Goal: Information Seeking & Learning: Learn about a topic

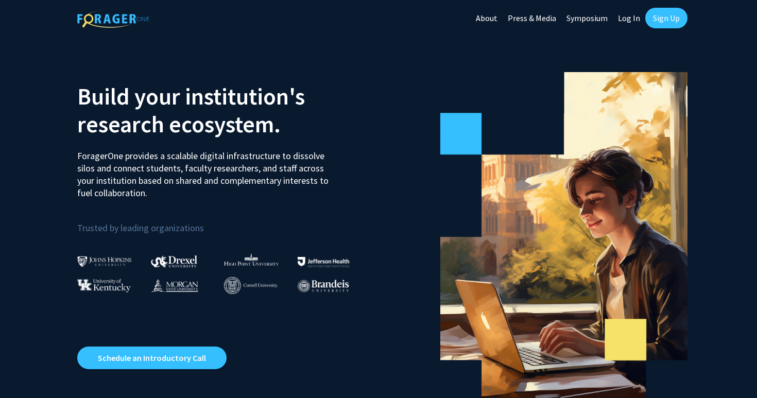
click at [670, 19] on link "Sign Up" at bounding box center [666, 18] width 42 height 21
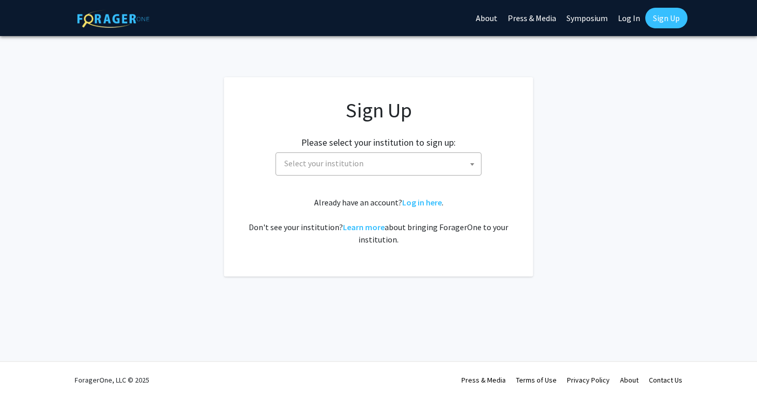
click at [375, 157] on span "Select your institution" at bounding box center [380, 163] width 201 height 21
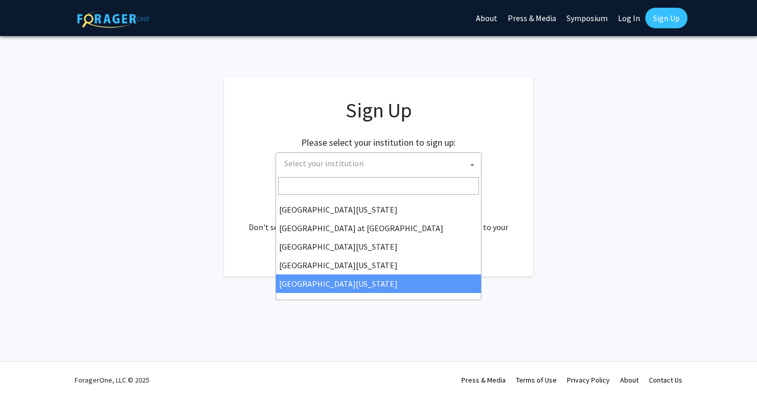
scroll to position [360, 0]
select select "33"
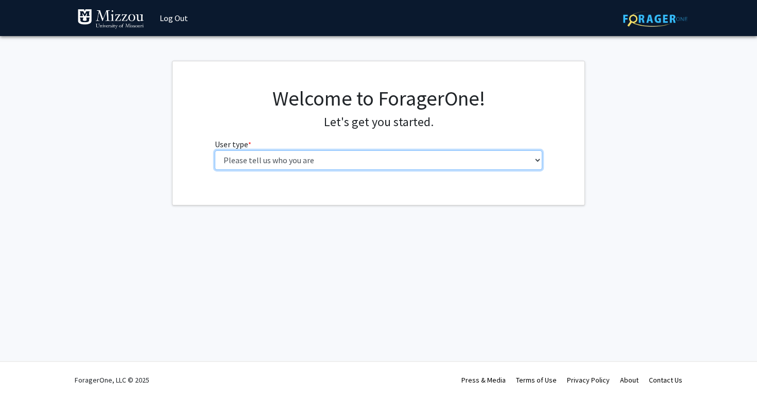
select select "1: undergrad"
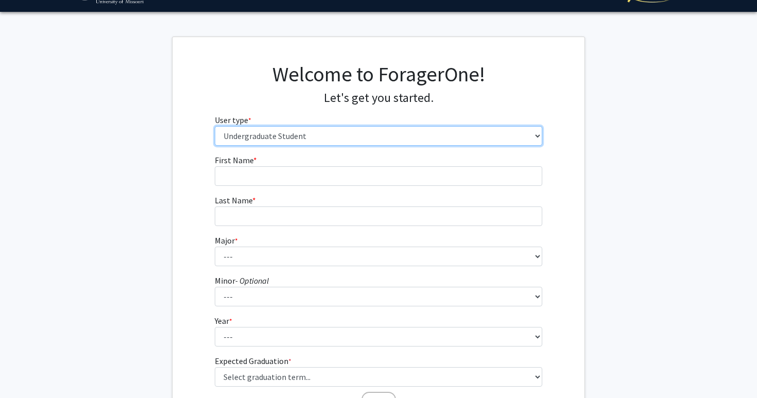
scroll to position [34, 0]
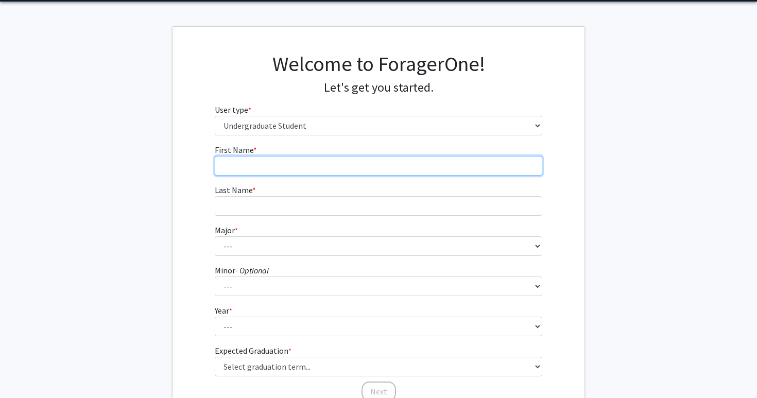
click at [295, 168] on input "First Name * required" at bounding box center [379, 166] width 328 height 20
type input "[PERSON_NAME]"
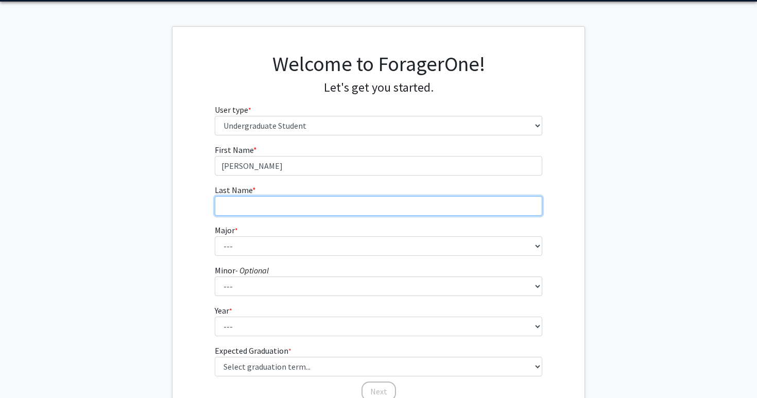
click at [248, 207] on input "Last Name * required" at bounding box center [379, 206] width 328 height 20
type input "[PERSON_NAME]"
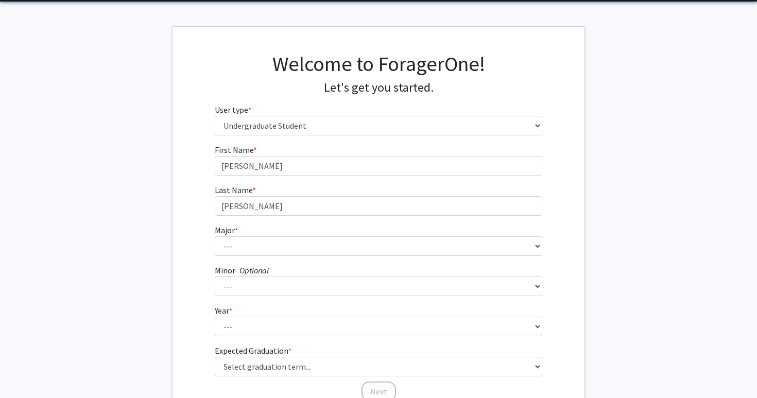
click at [320, 235] on fg-select "Major * required --- Agribusiness Management Agricultural Education Agricultura…" at bounding box center [379, 240] width 328 height 32
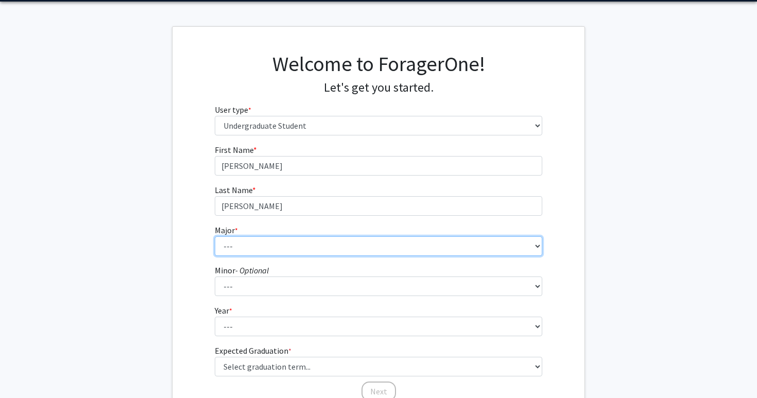
select select "14: 2503"
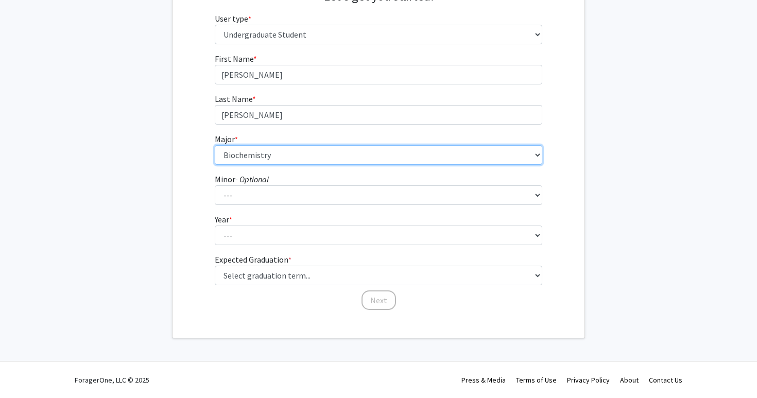
scroll to position [125, 0]
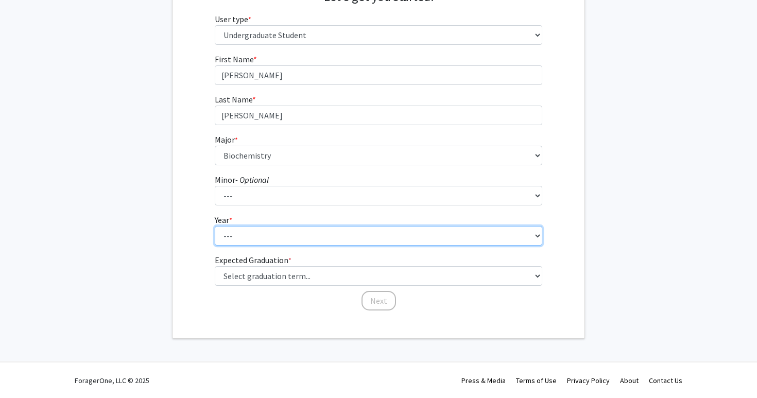
select select "2: sophomore"
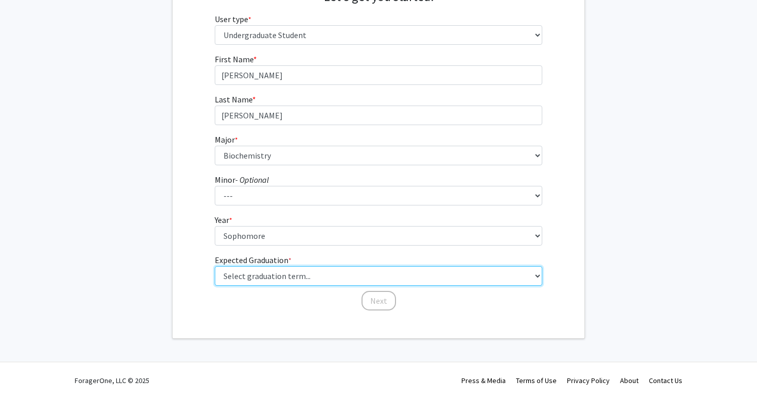
select select "13: spring_2028"
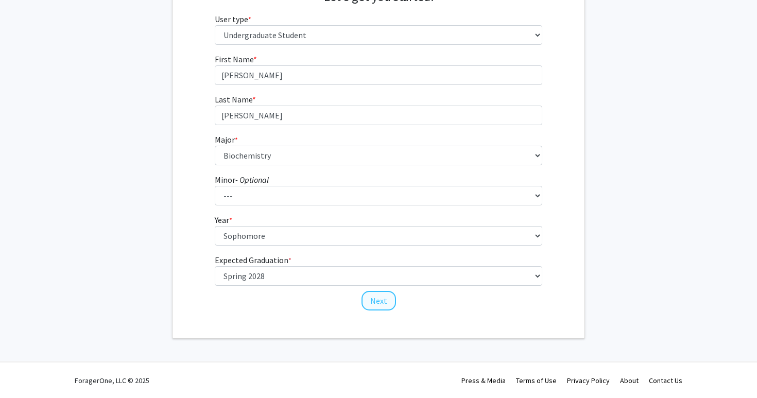
click at [388, 301] on button "Next" at bounding box center [378, 301] width 34 height 20
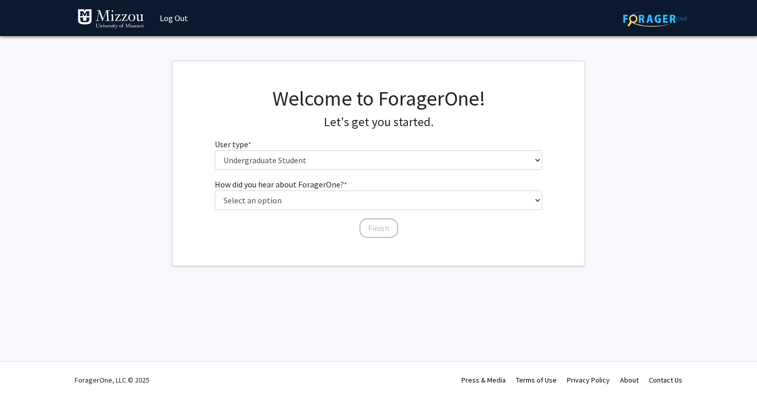
scroll to position [0, 0]
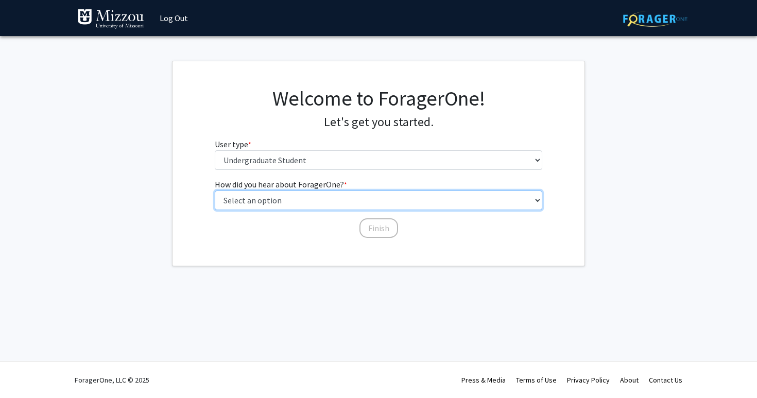
select select "2: faculty_recommendation"
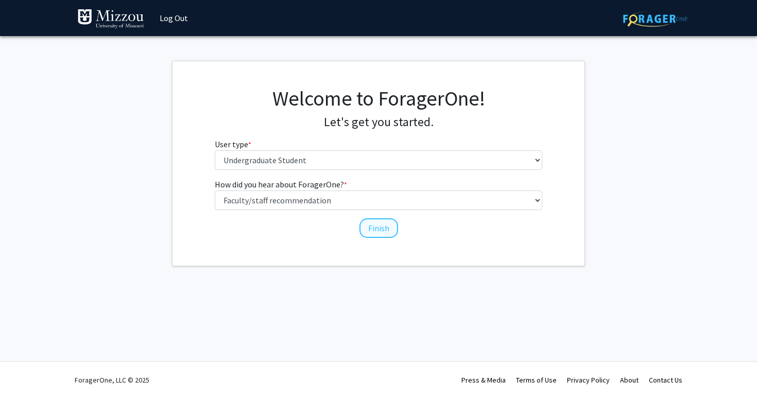
click at [385, 231] on button "Finish" at bounding box center [378, 228] width 39 height 20
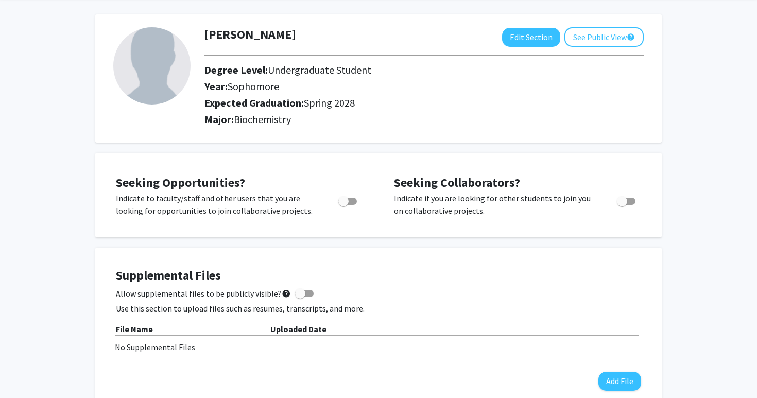
scroll to position [42, 0]
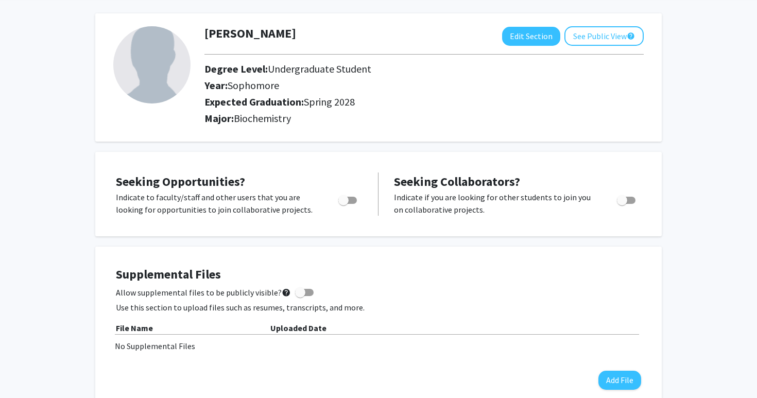
click at [370, 204] on div at bounding box center [348, 203] width 44 height 25
click at [352, 201] on span "Toggle" at bounding box center [347, 200] width 19 height 7
click at [343, 204] on input "Are you actively seeking opportunities?" at bounding box center [343, 204] width 1 height 1
checkbox input "true"
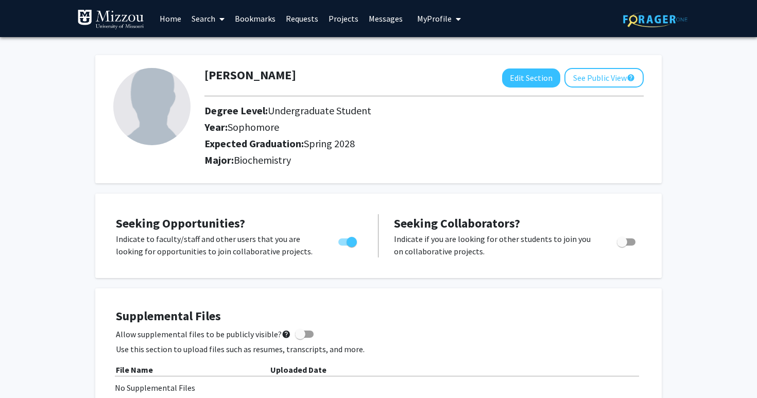
scroll to position [0, 0]
click at [203, 18] on link "Search" at bounding box center [207, 19] width 43 height 36
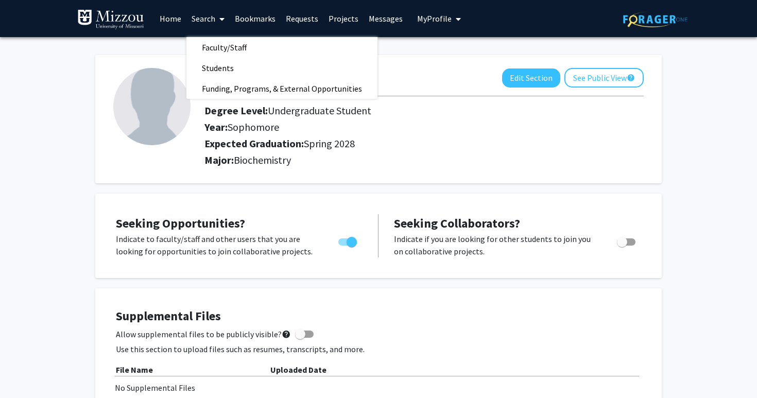
click at [157, 21] on link "Home" at bounding box center [170, 19] width 32 height 36
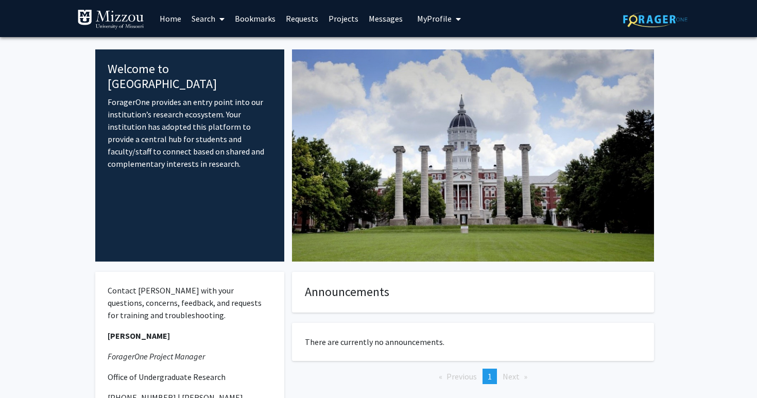
click at [211, 19] on link "Search" at bounding box center [207, 19] width 43 height 36
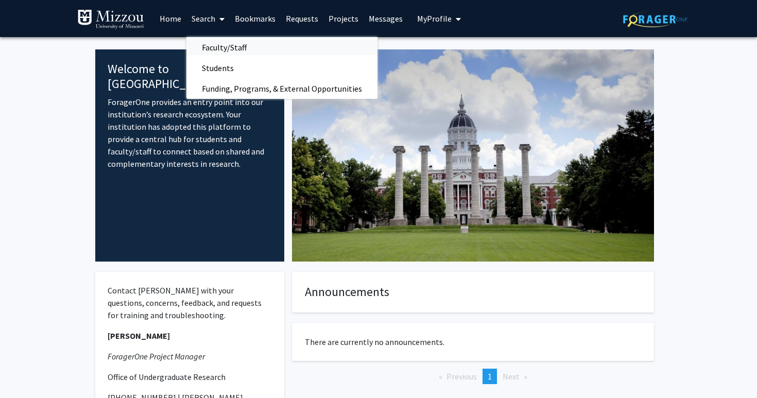
click at [237, 51] on span "Faculty/Staff" at bounding box center [224, 47] width 76 height 21
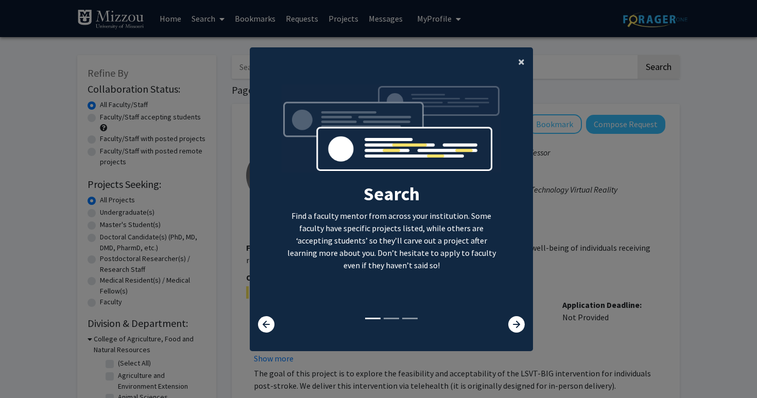
click at [524, 55] on span "×" at bounding box center [521, 62] width 7 height 16
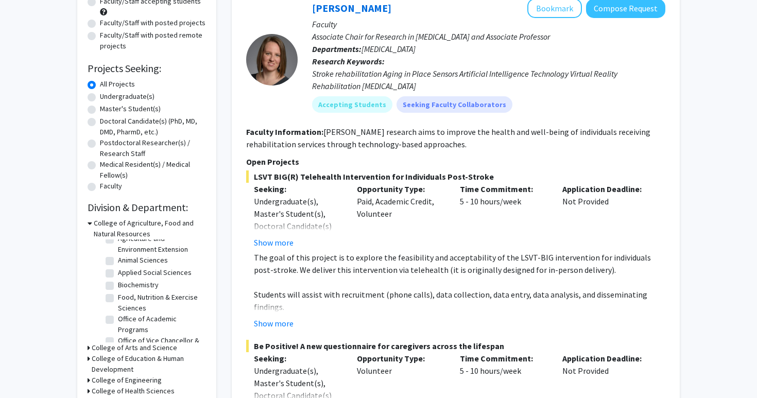
click at [118, 286] on label "Biochemistry" at bounding box center [138, 285] width 41 height 11
click at [118, 286] on input "Biochemistry" at bounding box center [121, 283] width 7 height 7
checkbox input "true"
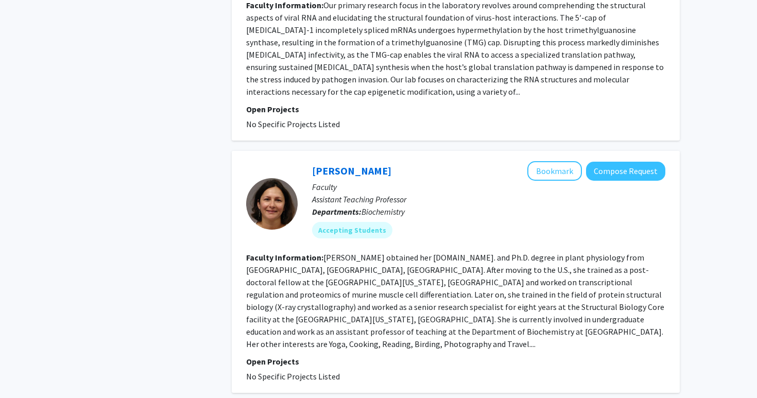
scroll to position [1755, 0]
click at [369, 165] on link "[PERSON_NAME]" at bounding box center [351, 171] width 79 height 13
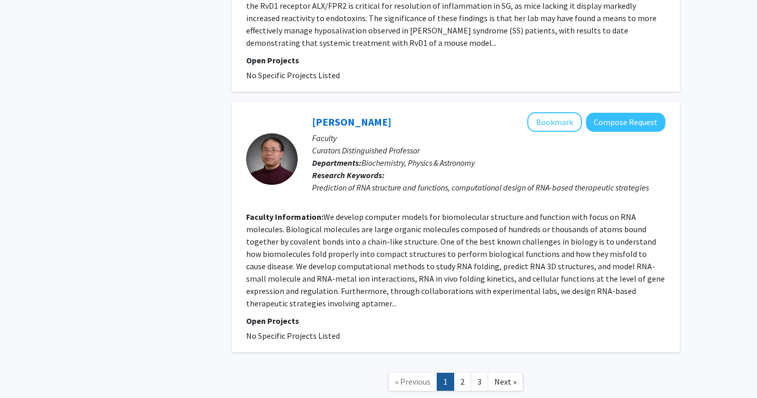
scroll to position [2332, 0]
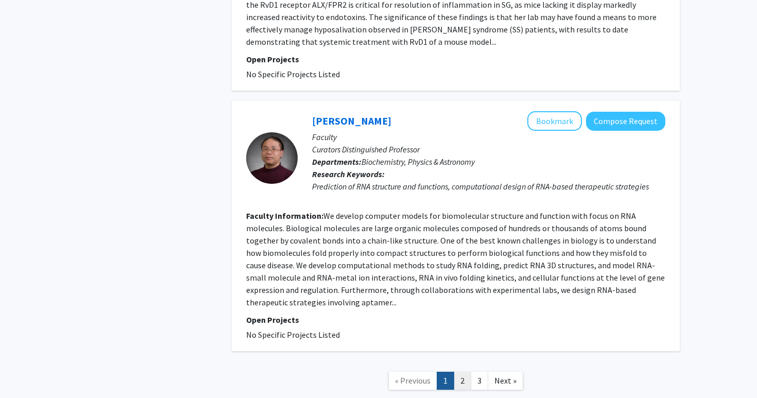
click at [464, 372] on link "2" at bounding box center [463, 381] width 18 height 18
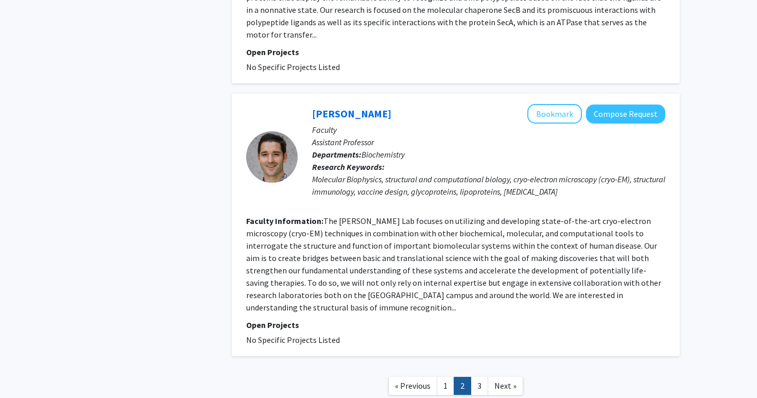
scroll to position [2391, 0]
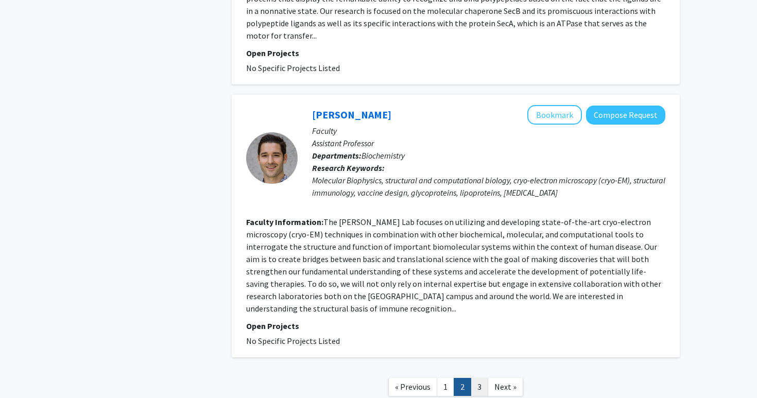
click at [478, 378] on link "3" at bounding box center [480, 387] width 18 height 18
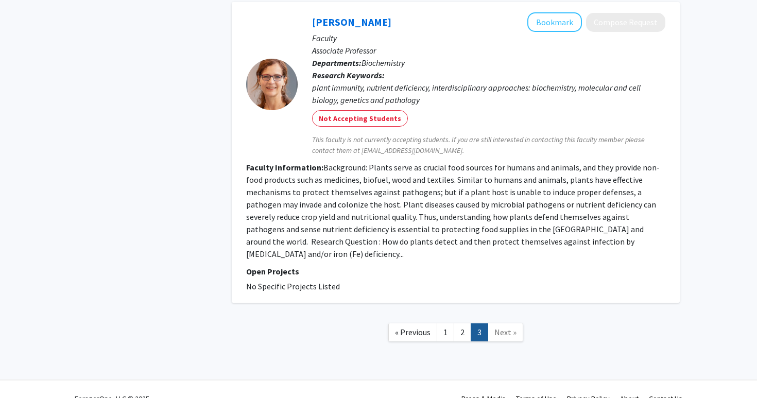
scroll to position [1275, 0]
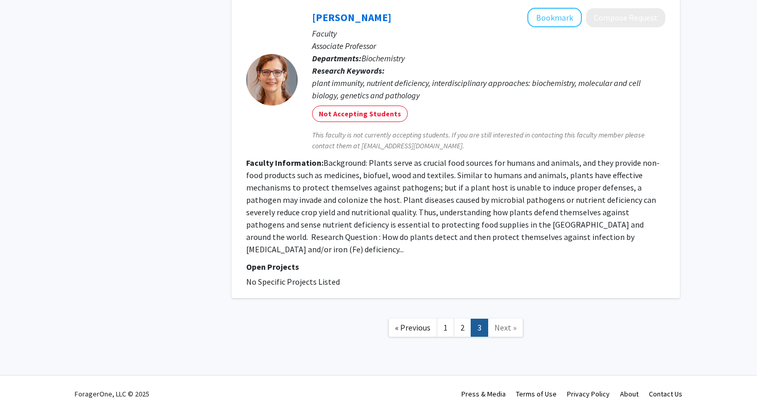
click at [503, 322] on span "Next »" at bounding box center [505, 327] width 22 height 10
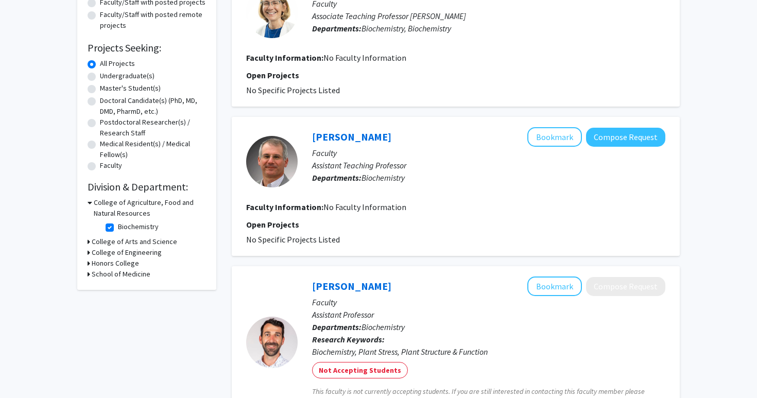
scroll to position [129, 0]
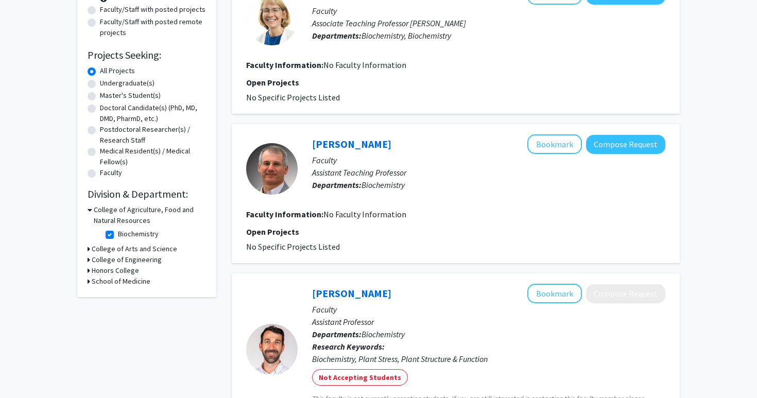
click at [118, 237] on label "Biochemistry" at bounding box center [138, 234] width 41 height 11
click at [118, 235] on input "Biochemistry" at bounding box center [121, 232] width 7 height 7
checkbox input "false"
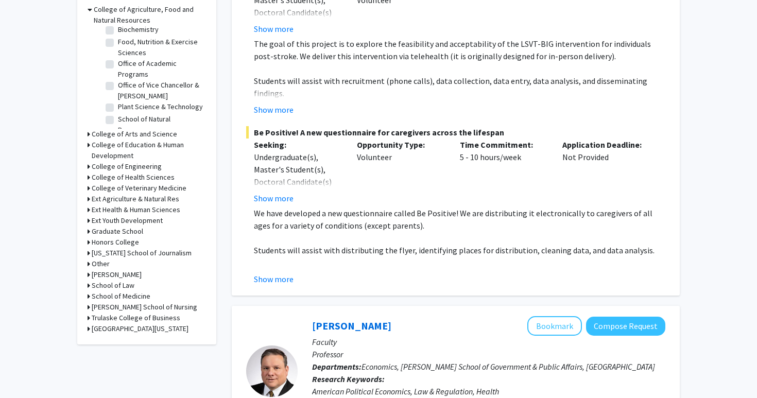
scroll to position [332, 0]
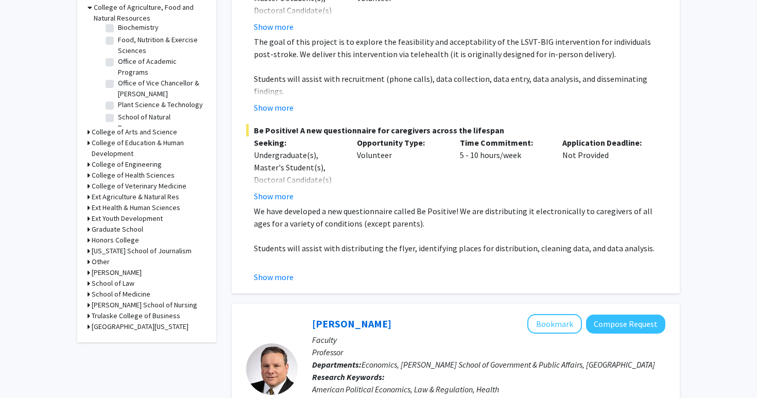
click at [88, 297] on icon at bounding box center [89, 294] width 3 height 11
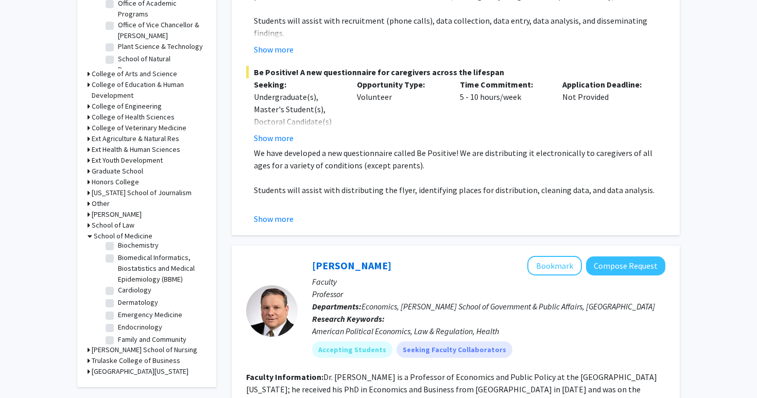
scroll to position [42, 0]
click at [139, 288] on label "Cardiology" at bounding box center [134, 286] width 33 height 11
click at [125, 287] on input "Cardiology" at bounding box center [121, 284] width 7 height 7
checkbox input "true"
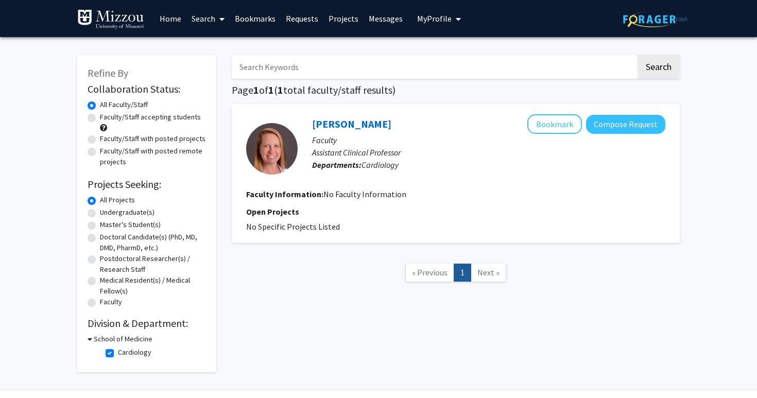
click at [149, 216] on label "Undergraduate(s)" at bounding box center [127, 212] width 55 height 11
click at [107, 214] on input "Undergraduate(s)" at bounding box center [103, 210] width 7 height 7
radio input "true"
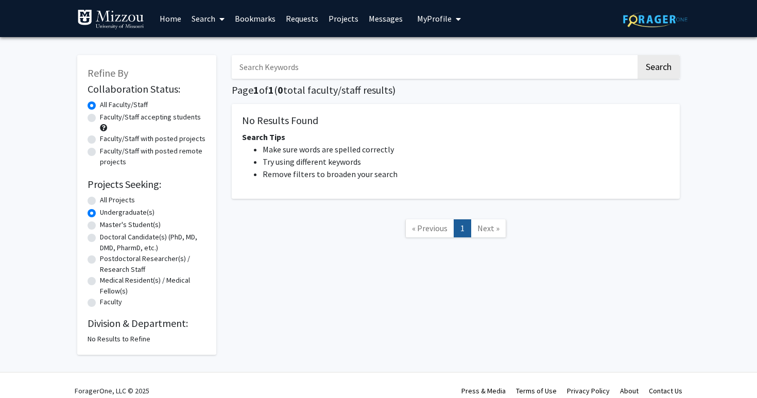
click at [159, 118] on label "Faculty/Staff accepting students" at bounding box center [150, 117] width 101 height 11
click at [107, 118] on input "Faculty/Staff accepting students" at bounding box center [103, 115] width 7 height 7
radio input "true"
click at [126, 203] on label "All Projects" at bounding box center [117, 200] width 35 height 11
click at [107, 201] on input "All Projects" at bounding box center [103, 198] width 7 height 7
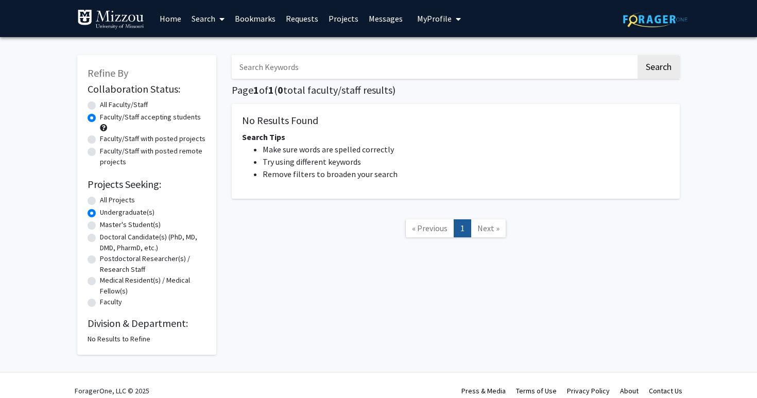
radio input "true"
click at [100, 213] on label "Undergraduate(s)" at bounding box center [127, 212] width 55 height 11
click at [100, 213] on input "Undergraduate(s)" at bounding box center [103, 210] width 7 height 7
radio input "true"
click at [128, 108] on label "All Faculty/Staff" at bounding box center [124, 104] width 48 height 11
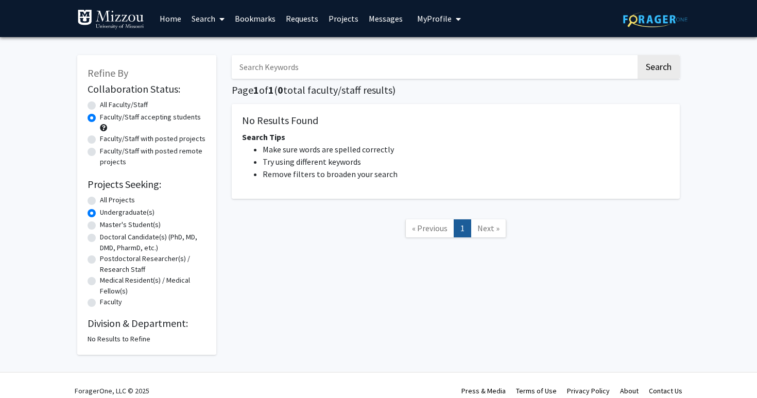
click at [107, 106] on input "All Faculty/Staff" at bounding box center [103, 102] width 7 height 7
radio input "true"
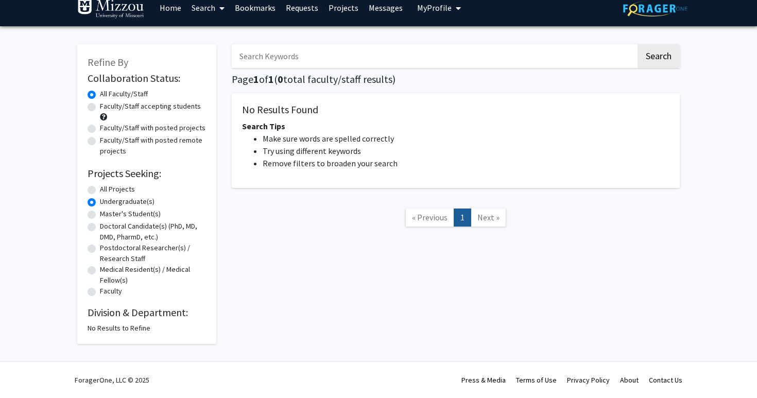
scroll to position [12, 0]
click at [100, 189] on label "All Projects" at bounding box center [117, 189] width 35 height 11
click at [100, 189] on input "All Projects" at bounding box center [103, 187] width 7 height 7
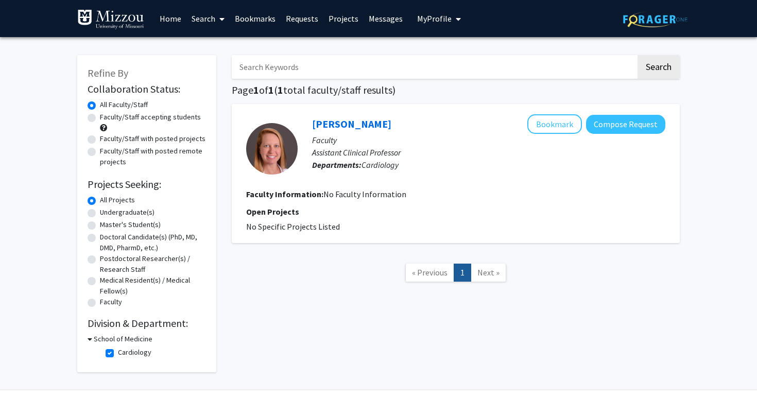
radio input "false"
radio input "true"
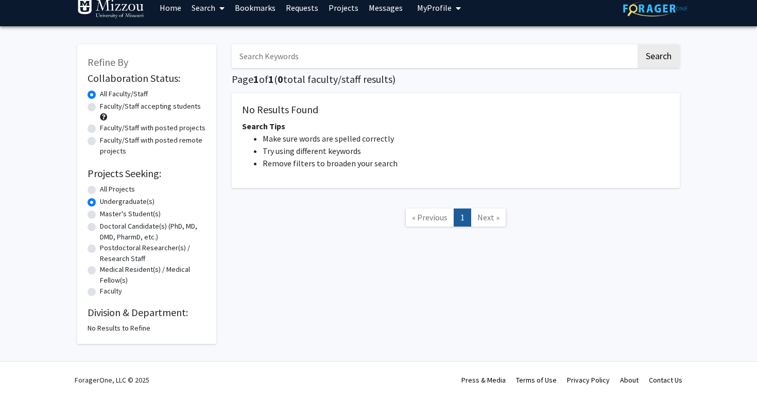
scroll to position [12, 0]
radio input "false"
radio input "true"
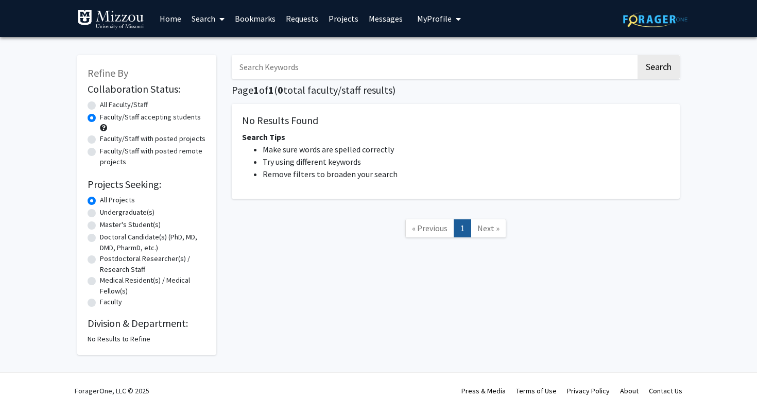
radio input "false"
radio input "true"
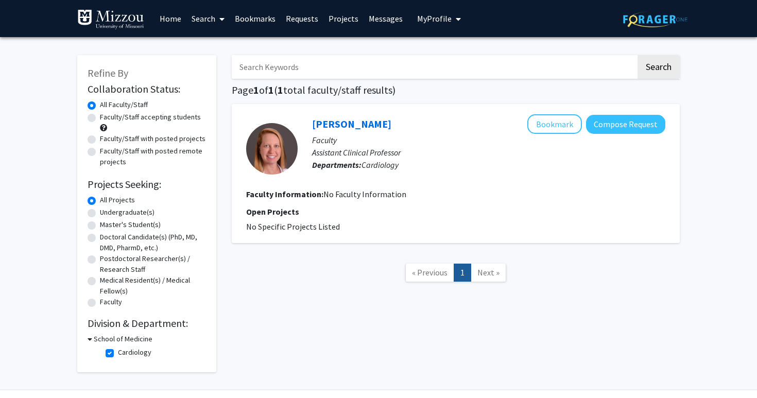
click at [118, 354] on label "Cardiology" at bounding box center [134, 352] width 33 height 11
click at [118, 354] on input "Cardiology" at bounding box center [121, 350] width 7 height 7
checkbox input "false"
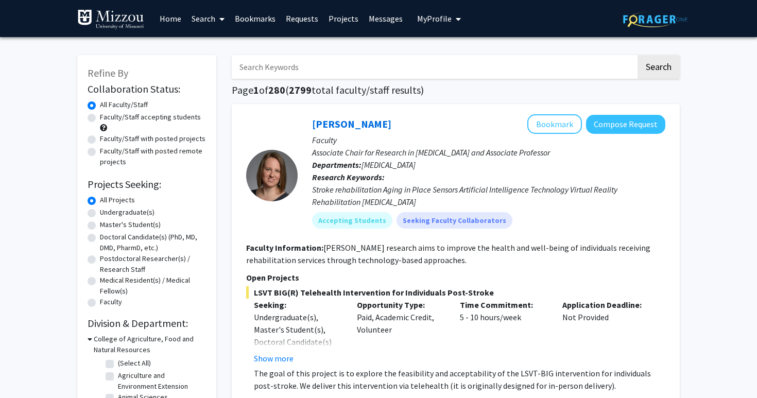
click at [89, 339] on icon at bounding box center [90, 339] width 5 height 11
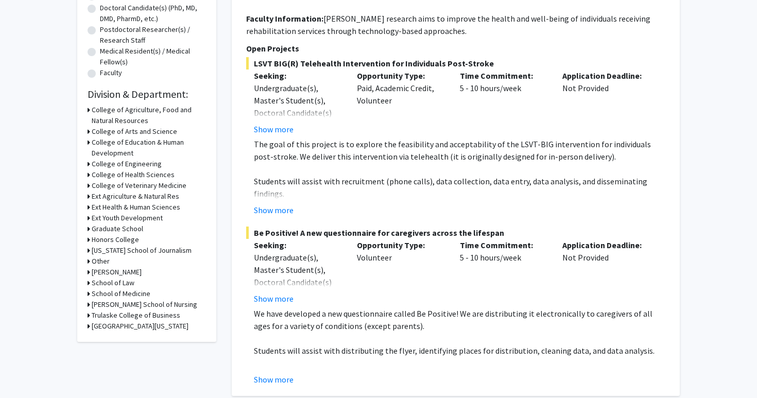
scroll to position [228, 0]
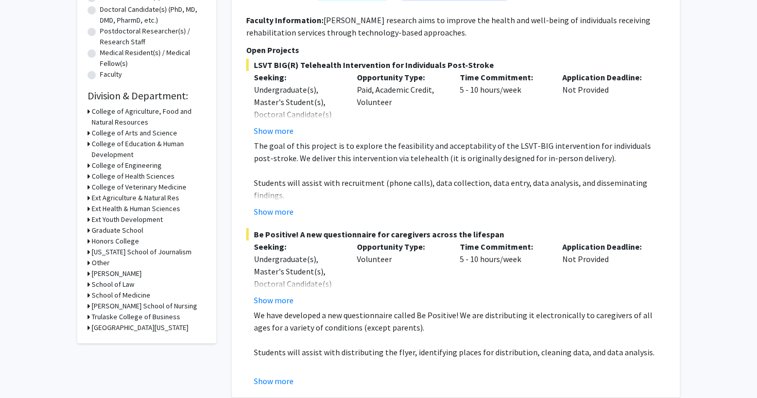
click at [89, 113] on icon at bounding box center [89, 111] width 3 height 11
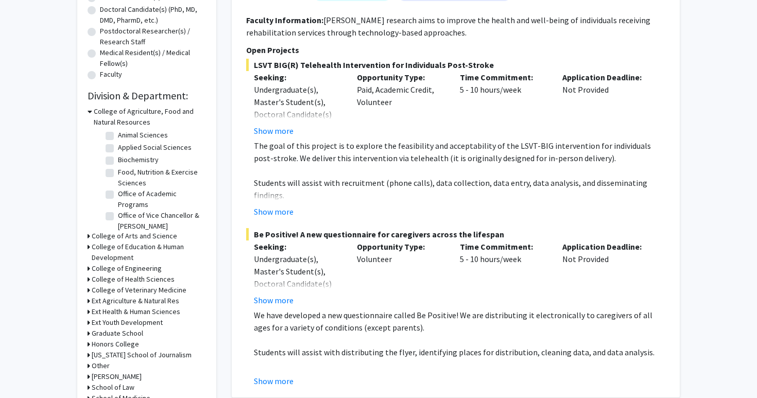
scroll to position [28, 0]
click at [118, 170] on label "Biochemistry" at bounding box center [138, 166] width 41 height 11
click at [118, 167] on input "Biochemistry" at bounding box center [121, 164] width 7 height 7
checkbox input "true"
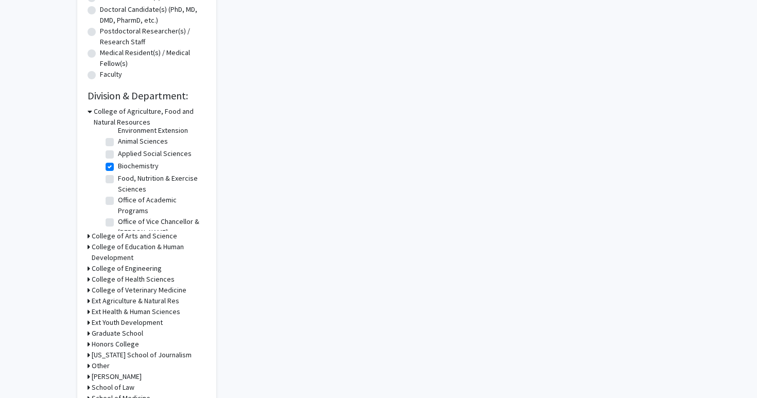
checkbox input "true"
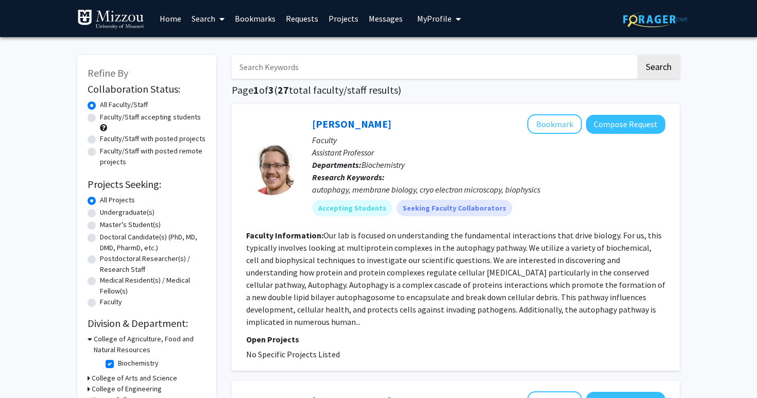
click at [136, 119] on label "Faculty/Staff accepting students" at bounding box center [150, 117] width 101 height 11
click at [107, 118] on input "Faculty/Staff accepting students" at bounding box center [103, 115] width 7 height 7
radio input "true"
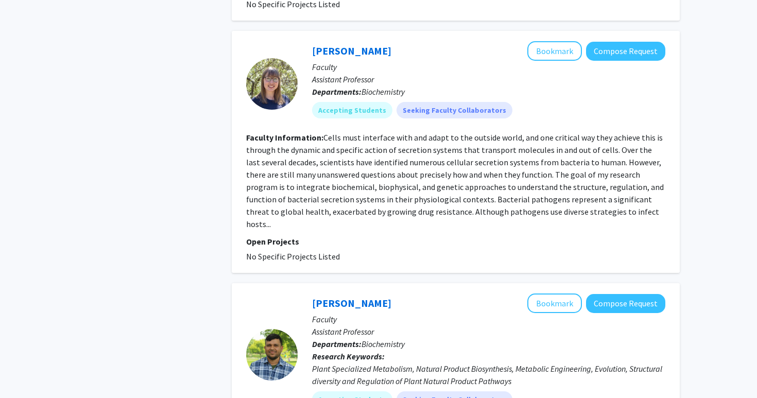
scroll to position [843, 0]
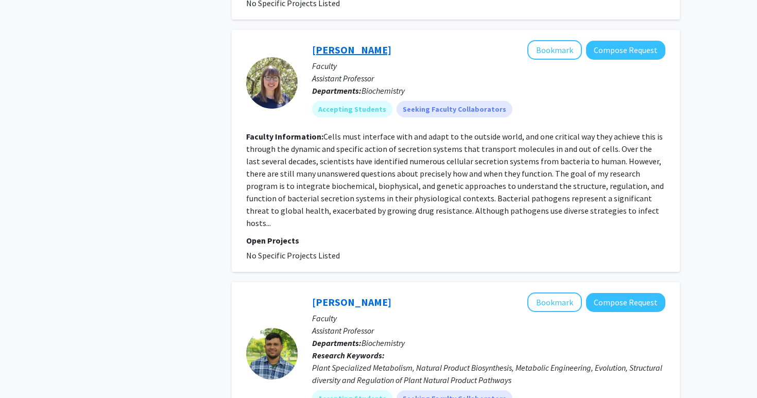
click at [349, 43] on link "[PERSON_NAME]" at bounding box center [351, 49] width 79 height 13
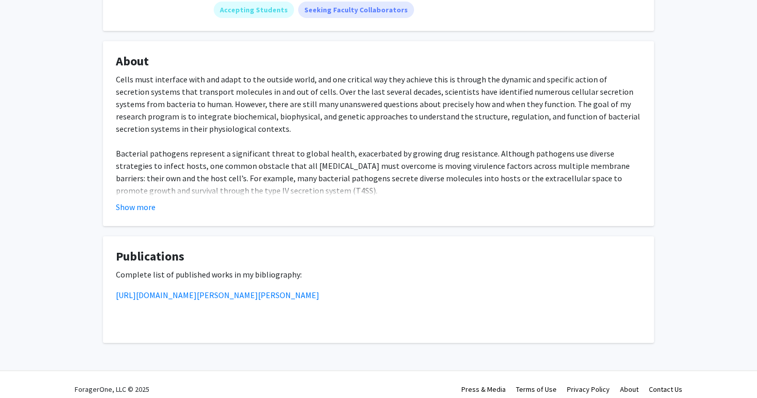
scroll to position [158, 0]
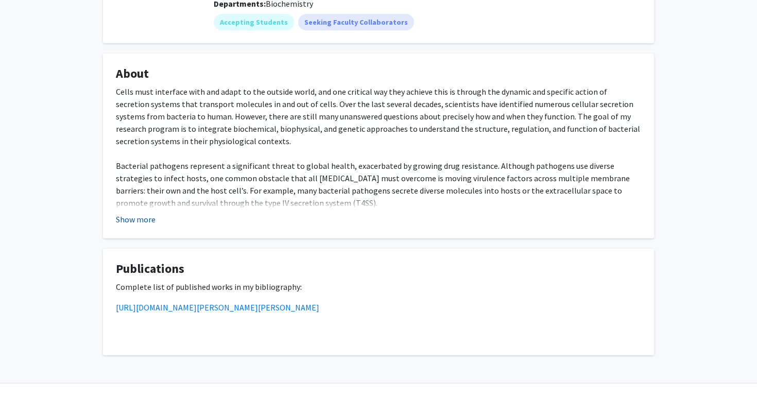
click at [142, 213] on button "Show more" at bounding box center [136, 219] width 40 height 12
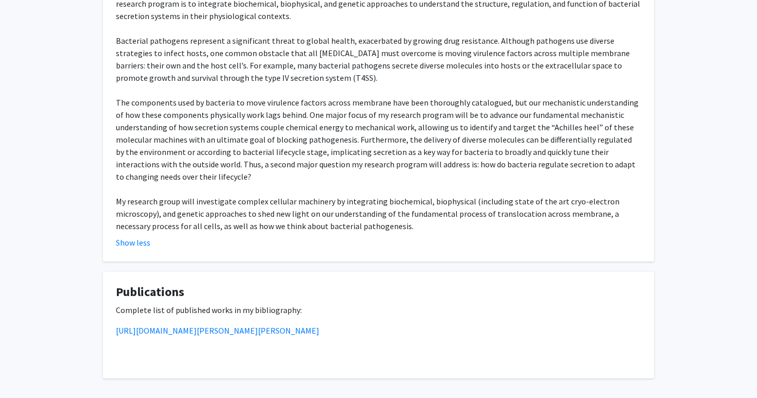
scroll to position [284, 0]
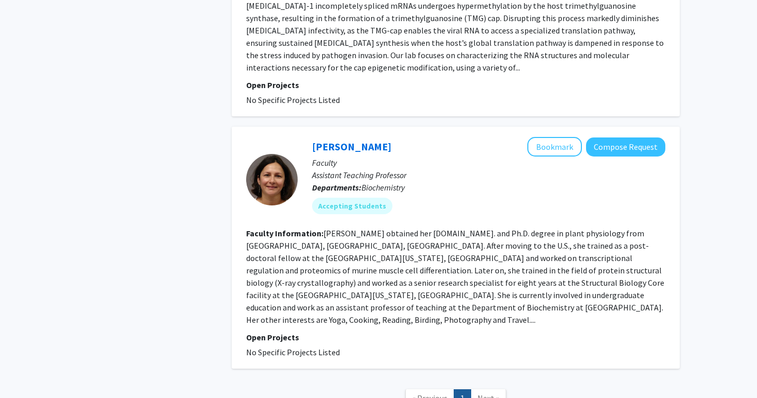
scroll to position [1784, 0]
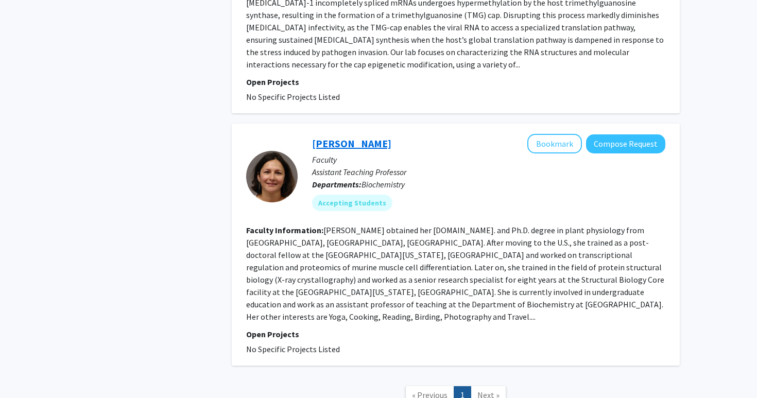
click at [366, 137] on link "[PERSON_NAME]" at bounding box center [351, 143] width 79 height 13
